Goal: Task Accomplishment & Management: Use online tool/utility

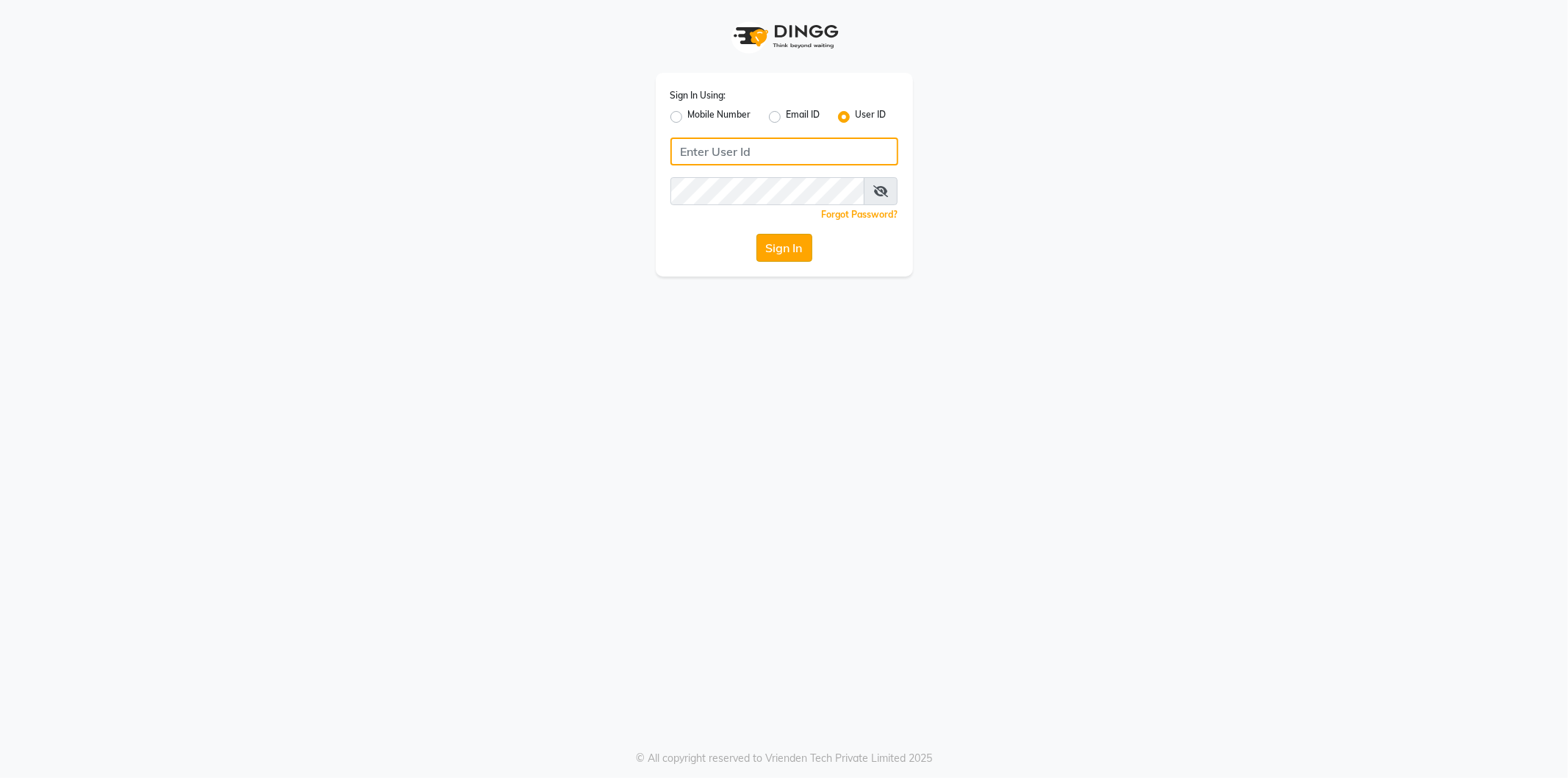
type input "kaycee@123"
click at [782, 249] on button "Sign In" at bounding box center [784, 247] width 56 height 28
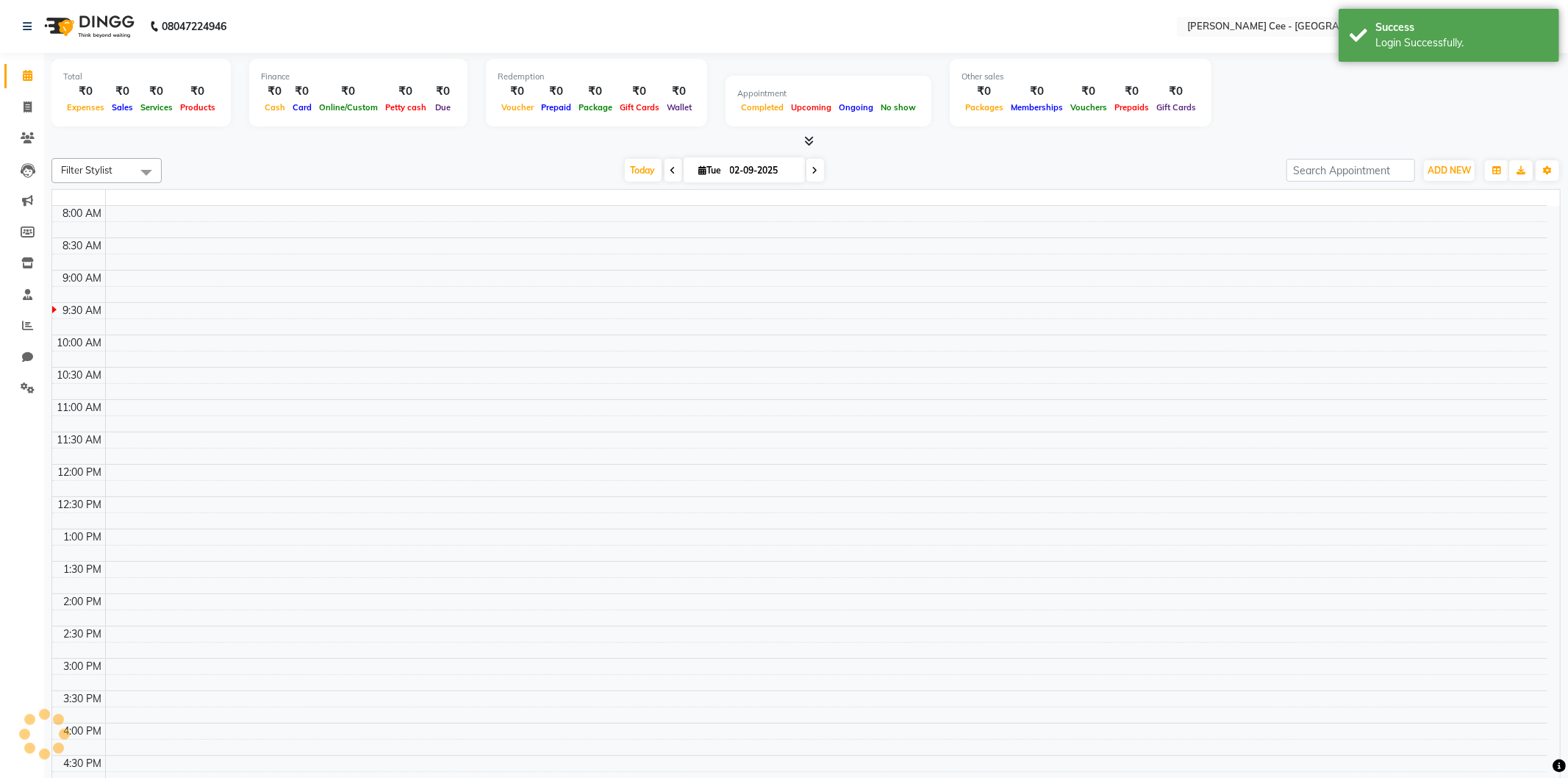
select select "en"
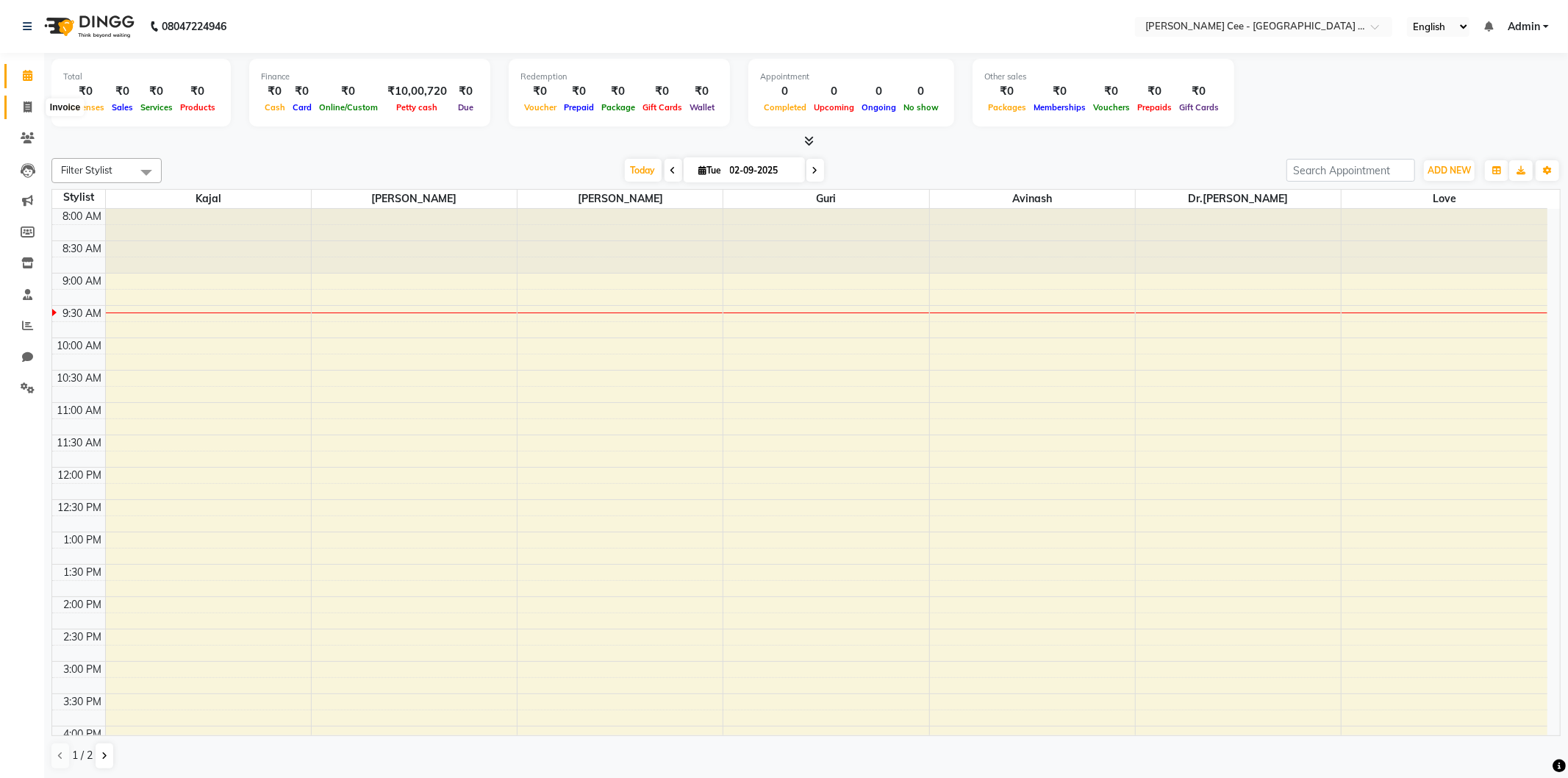
click at [32, 103] on span at bounding box center [27, 108] width 26 height 17
select select "service"
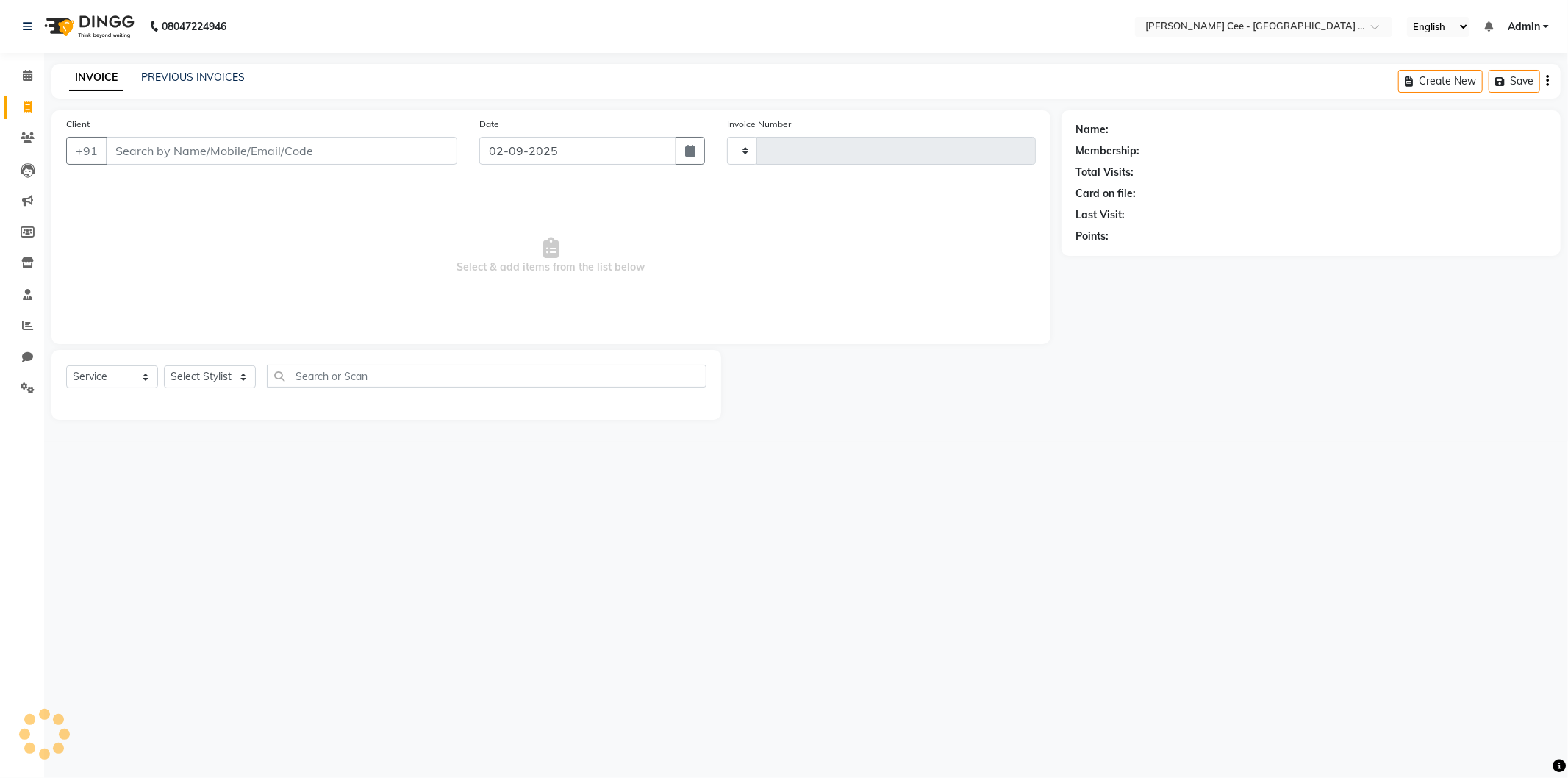
type input "2184"
select select "8239"
click at [206, 77] on link "PREVIOUS INVOICES" at bounding box center [192, 77] width 104 height 13
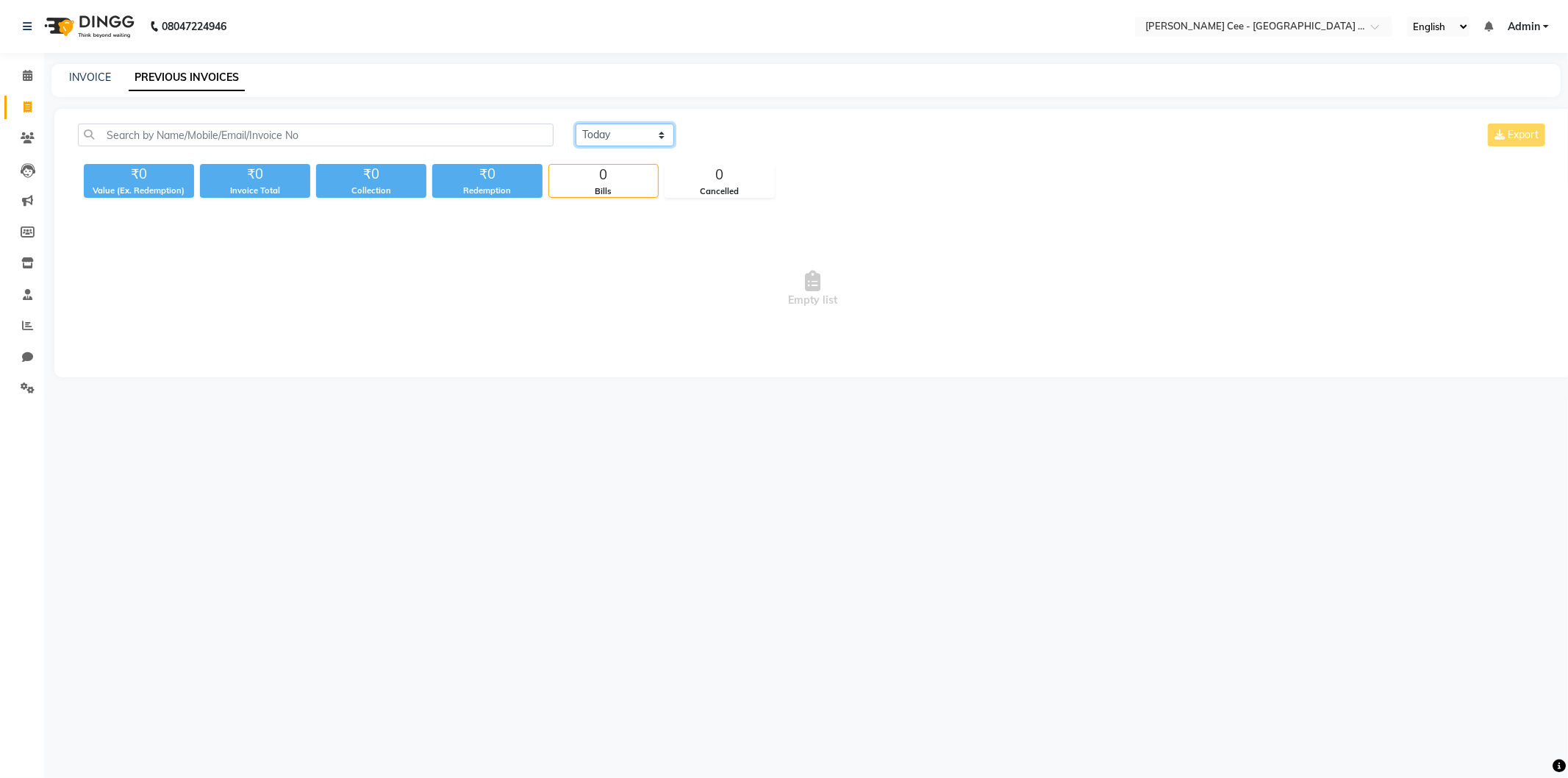
click at [635, 130] on select "[DATE] [DATE] Custom Range" at bounding box center [625, 135] width 99 height 23
select select "[DATE]"
click at [576, 124] on select "[DATE] [DATE] Custom Range" at bounding box center [625, 135] width 99 height 23
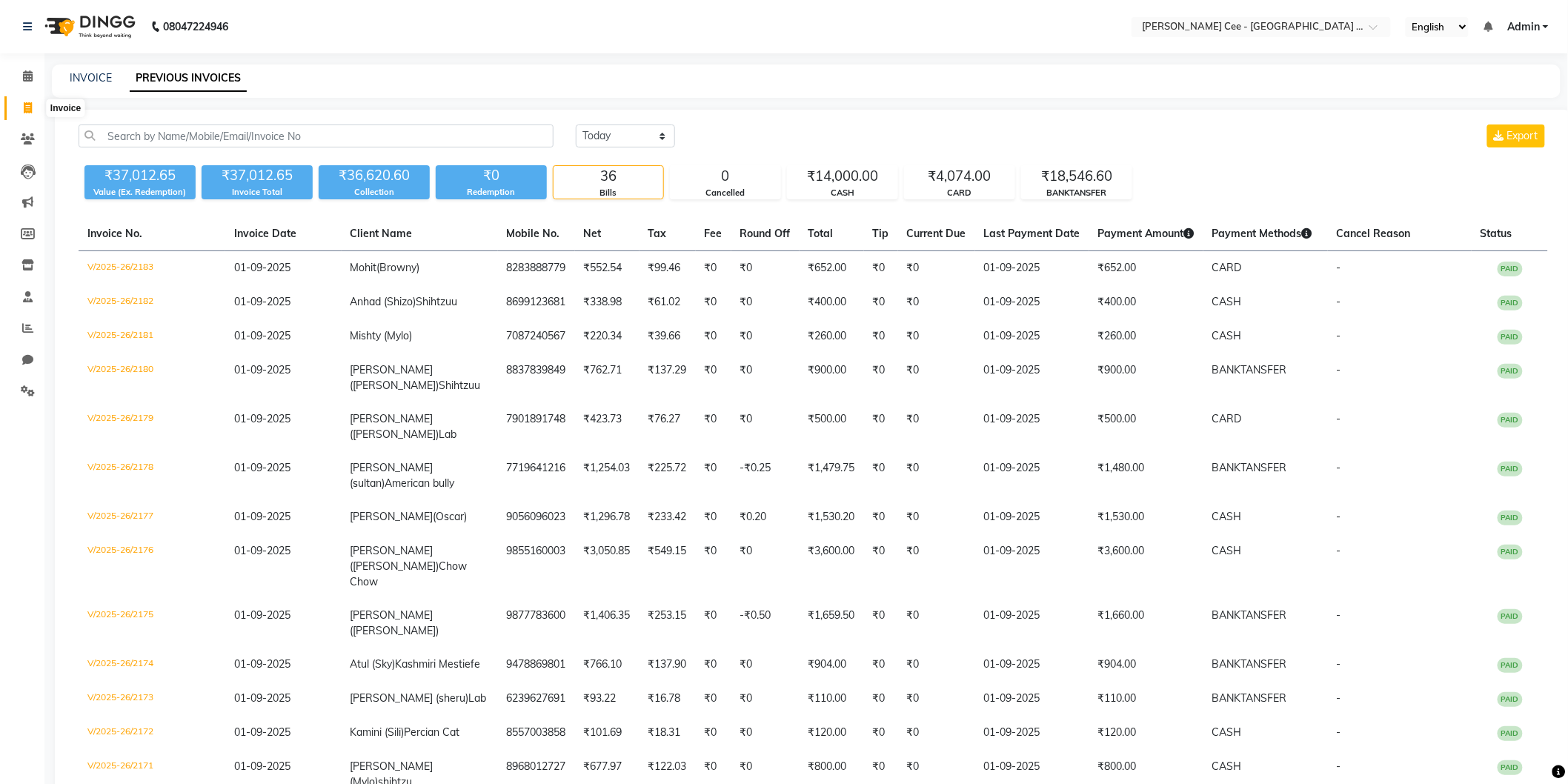
click at [33, 102] on span at bounding box center [27, 109] width 26 height 17
select select "service"
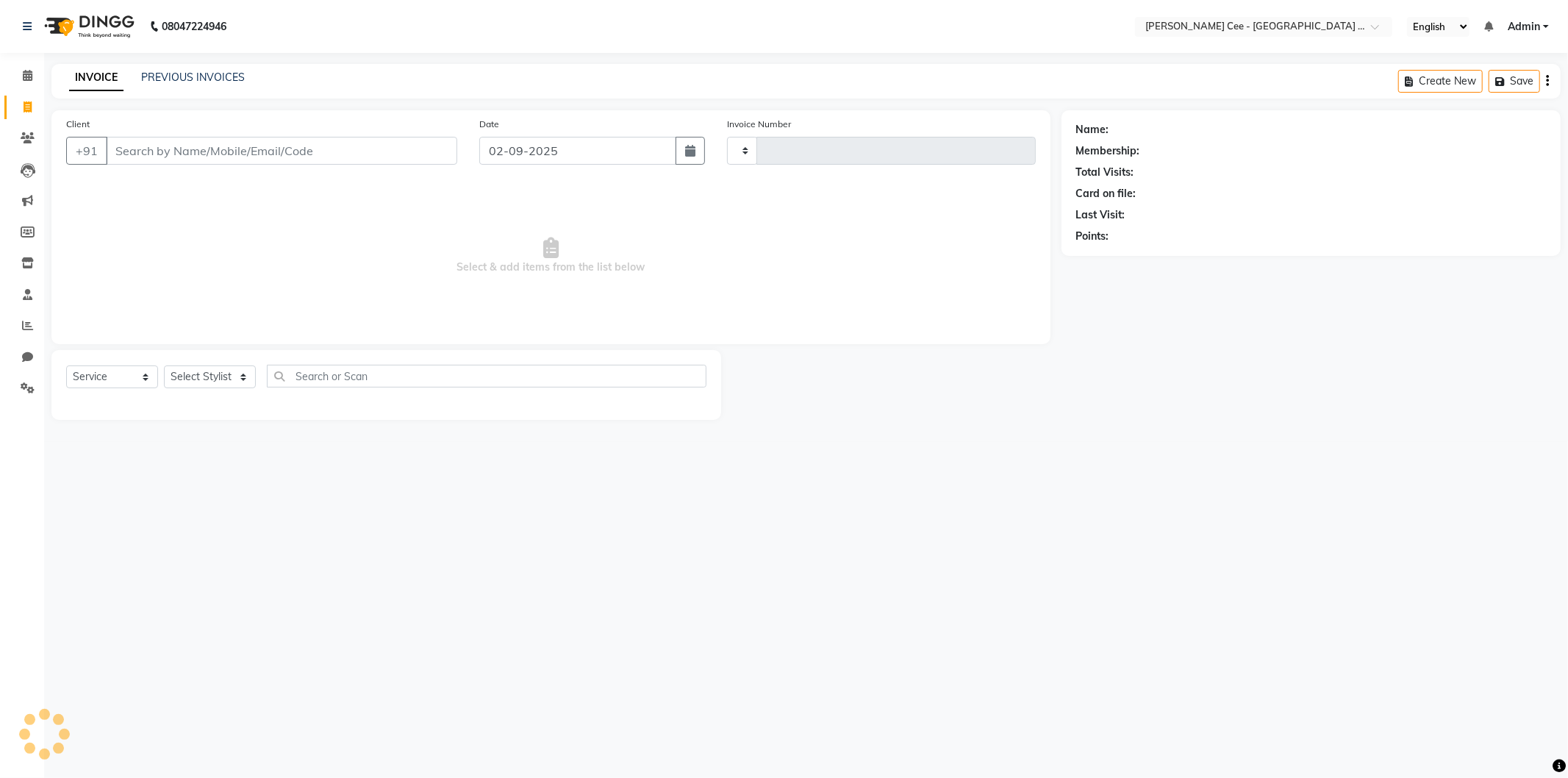
type input "2184"
select select "8239"
select select "product"
